Goal: Information Seeking & Learning: Learn about a topic

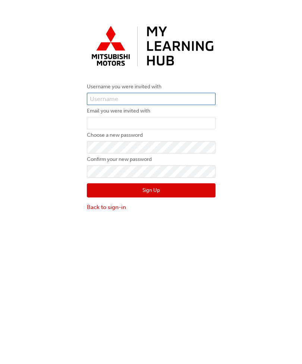
click at [167, 100] on input "text" at bounding box center [151, 99] width 129 height 13
click at [181, 96] on input "text" at bounding box center [151, 99] width 129 height 13
paste input "0005989001"
type input "0005989001"
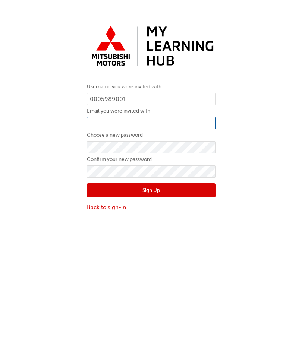
click at [185, 126] on input "email" at bounding box center [151, 123] width 129 height 13
paste input "mailto:[PERSON_NAME][EMAIL_ADDRESS][DOMAIN_NAME]"
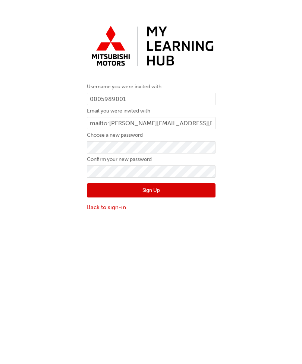
click at [193, 190] on button "Sign Up" at bounding box center [151, 190] width 129 height 14
click at [198, 192] on button "Sign Up" at bounding box center [151, 190] width 129 height 14
click at [108, 124] on input "mailto:[PERSON_NAME][EMAIL_ADDRESS][DOMAIN_NAME]" at bounding box center [151, 123] width 129 height 13
type input "[PERSON_NAME][EMAIL_ADDRESS][DOMAIN_NAME]"
click at [180, 192] on button "Sign Up" at bounding box center [151, 190] width 129 height 14
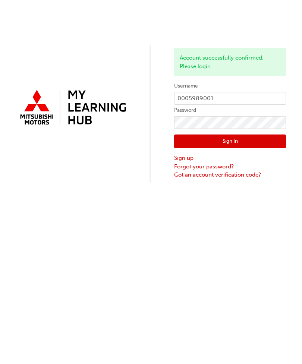
click at [252, 146] on button "Sign In" at bounding box center [230, 142] width 112 height 14
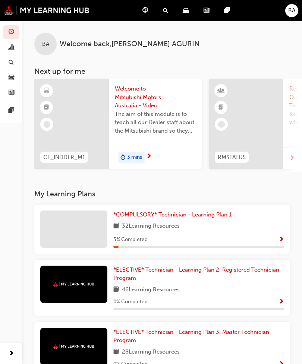
click at [144, 48] on span "Welcome back , BLESH AGURIN" at bounding box center [130, 44] width 140 height 9
click at [143, 47] on span "Welcome back , BLESH AGURIN" at bounding box center [130, 44] width 140 height 9
click at [132, 48] on span "Welcome back , BLESH AGURIN" at bounding box center [130, 44] width 140 height 9
click at [148, 48] on span "Welcome back , BLESH AGURIN" at bounding box center [130, 44] width 140 height 9
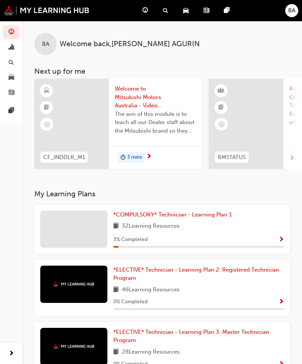
click at [103, 38] on div "BA Welcome back , BLESH AGURIN" at bounding box center [162, 38] width 280 height 34
click at [96, 47] on span "Welcome back , BLESH AGURIN" at bounding box center [130, 44] width 140 height 9
click at [127, 50] on div "BA Welcome back , BLESH AGURIN" at bounding box center [162, 38] width 280 height 34
click at [124, 43] on span "Welcome back , BLESH AGURIN" at bounding box center [130, 44] width 140 height 9
click at [44, 49] on div "BA" at bounding box center [45, 44] width 22 height 22
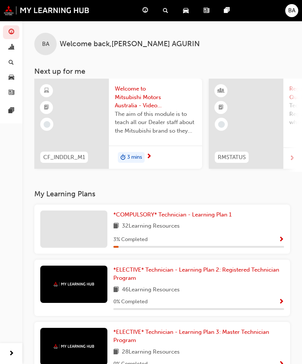
click at [48, 46] on span "BA" at bounding box center [45, 44] width 7 height 9
click at [151, 40] on span "Welcome back , BLESH AGURIN" at bounding box center [130, 44] width 140 height 9
click at [135, 232] on div "*COMPULSORY* Technician - Learning Plan 1 32 Learning Resources 3 % Completed" at bounding box center [198, 229] width 171 height 37
click at [257, 230] on div "*COMPULSORY* Technician - Learning Plan 1 32 Learning Resources 3 % Completed" at bounding box center [198, 229] width 171 height 37
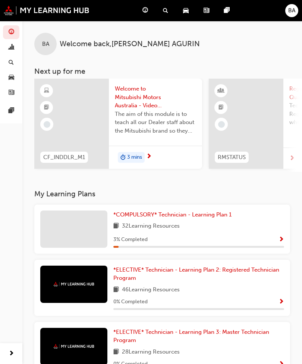
click at [283, 237] on span "Show Progress" at bounding box center [282, 240] width 6 height 7
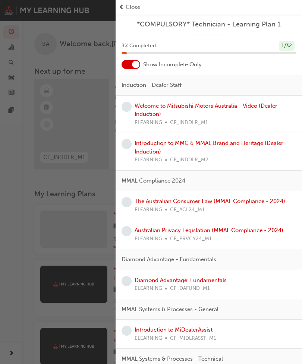
click at [153, 112] on link "Welcome to Mitsubishi Motors Australia - Video (Dealer Induction)" at bounding box center [206, 110] width 143 height 15
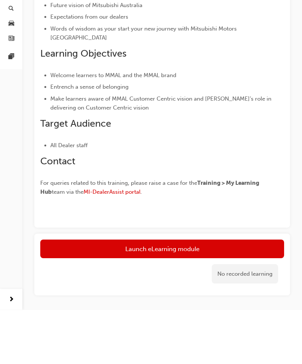
scroll to position [113, 0]
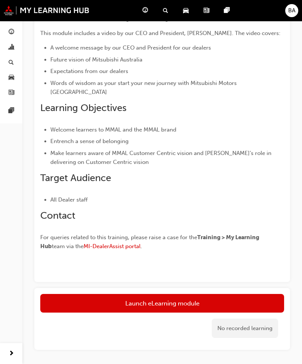
click at [184, 294] on link "Launch eLearning module" at bounding box center [162, 303] width 244 height 19
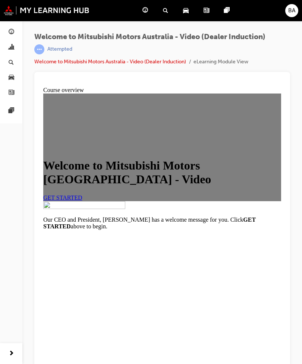
scroll to position [8, 0]
click at [82, 201] on span "GET STARTED" at bounding box center [62, 198] width 39 height 6
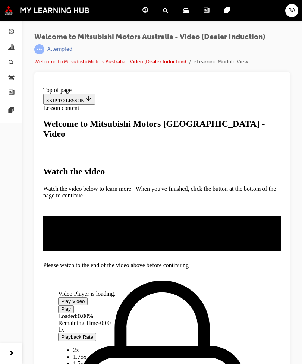
scroll to position [36, 0]
click at [61, 306] on span "Video player" at bounding box center [61, 309] width 0 height 6
